Goal: Transaction & Acquisition: Subscribe to service/newsletter

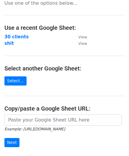
scroll to position [16, 0]
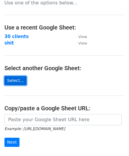
click at [16, 80] on link "Select..." at bounding box center [15, 80] width 22 height 9
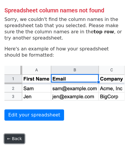
click at [14, 138] on link "← Back" at bounding box center [14, 138] width 20 height 9
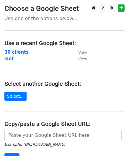
scroll to position [16, 0]
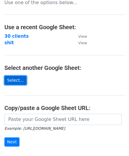
click at [19, 76] on link "Select..." at bounding box center [15, 80] width 22 height 9
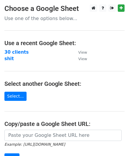
scroll to position [21, 0]
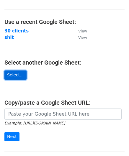
click at [14, 77] on link "Select..." at bounding box center [15, 75] width 22 height 9
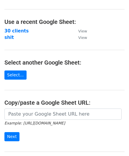
scroll to position [84, 0]
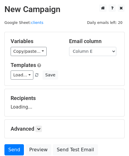
scroll to position [15, 0]
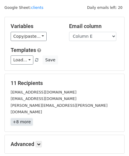
click at [26, 118] on link "+8 more" at bounding box center [22, 121] width 22 height 7
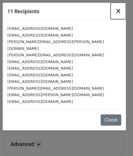
click at [120, 13] on span "×" at bounding box center [119, 11] width 6 height 8
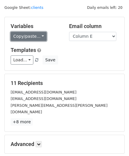
click at [41, 35] on link "Copy/paste..." at bounding box center [29, 36] width 36 height 9
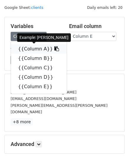
click at [28, 48] on link "{{Column A}}" at bounding box center [39, 48] width 56 height 9
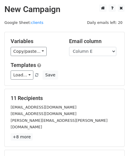
scroll to position [72, 0]
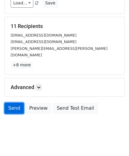
click at [13, 103] on link "Send" at bounding box center [13, 108] width 19 height 11
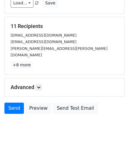
scroll to position [0, 0]
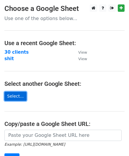
click at [12, 94] on link "Select..." at bounding box center [15, 96] width 22 height 9
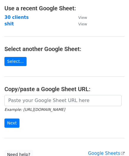
scroll to position [76, 0]
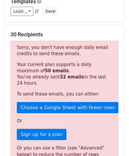
scroll to position [65, 0]
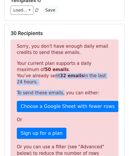
drag, startPoint x: 48, startPoint y: 74, endPoint x: 57, endPoint y: 85, distance: 14.1
click at [57, 85] on div "Sorry, you don't have enough daily email credits to send these emails. Your cur…" at bounding box center [65, 102] width 108 height 124
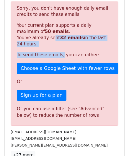
scroll to position [111, 0]
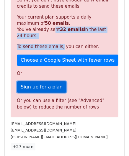
click at [39, 81] on link "Sign up for a plan" at bounding box center [42, 86] width 50 height 11
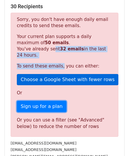
scroll to position [91, 0]
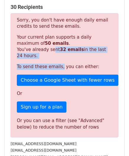
click at [67, 55] on p "Your current plan supports a daily maximum of 50 emails . You've already sent 3…" at bounding box center [64, 46] width 95 height 25
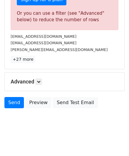
scroll to position [199, 0]
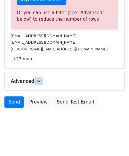
click at [37, 80] on link at bounding box center [38, 81] width 6 height 6
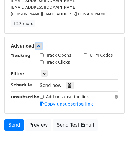
scroll to position [235, 0]
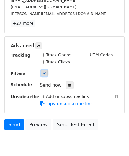
click at [45, 71] on icon at bounding box center [45, 73] width 4 height 4
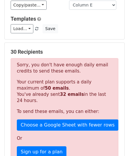
scroll to position [0, 0]
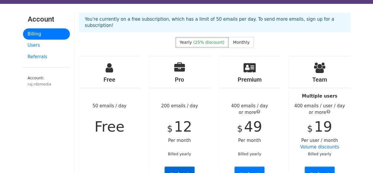
scroll to position [13, 0]
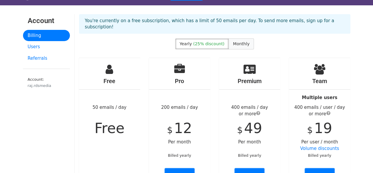
click at [241, 41] on span "Monthly" at bounding box center [241, 43] width 17 height 5
click at [44, 84] on div "raj.rdsmedia" at bounding box center [46, 86] width 37 height 6
